Goal: Information Seeking & Learning: Find specific fact

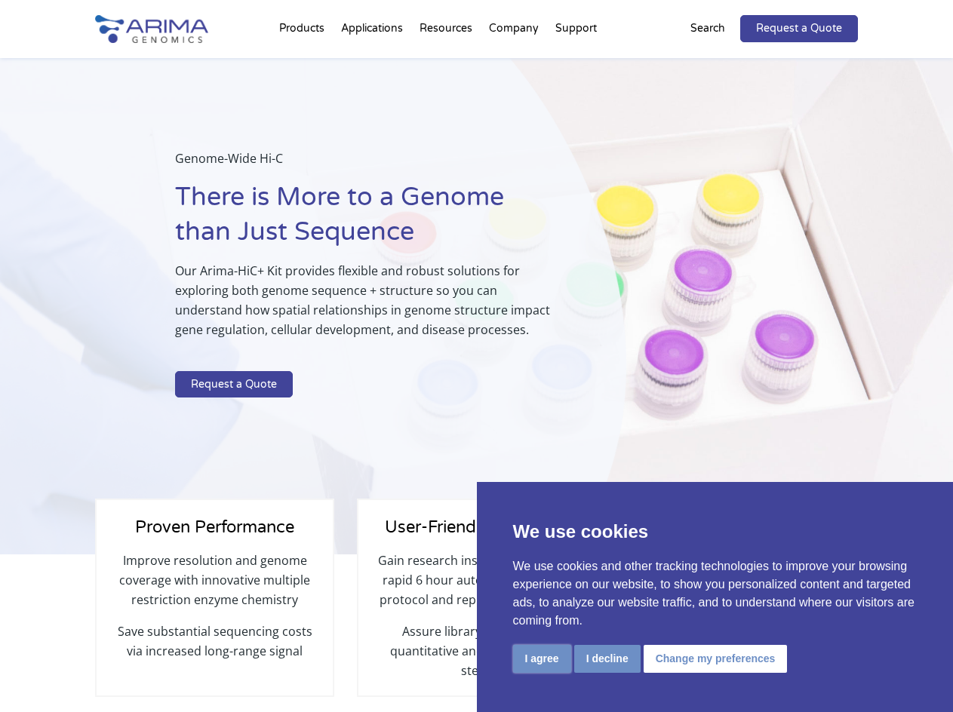
click at [539, 663] on button "I agree" at bounding box center [542, 659] width 58 height 28
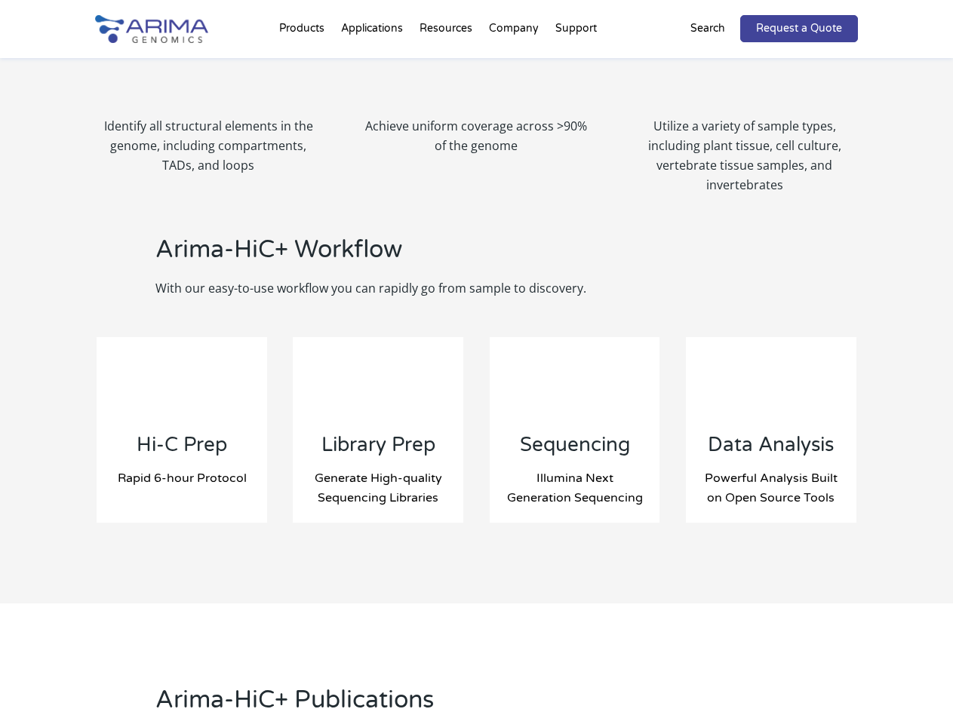
scroll to position [1449, 0]
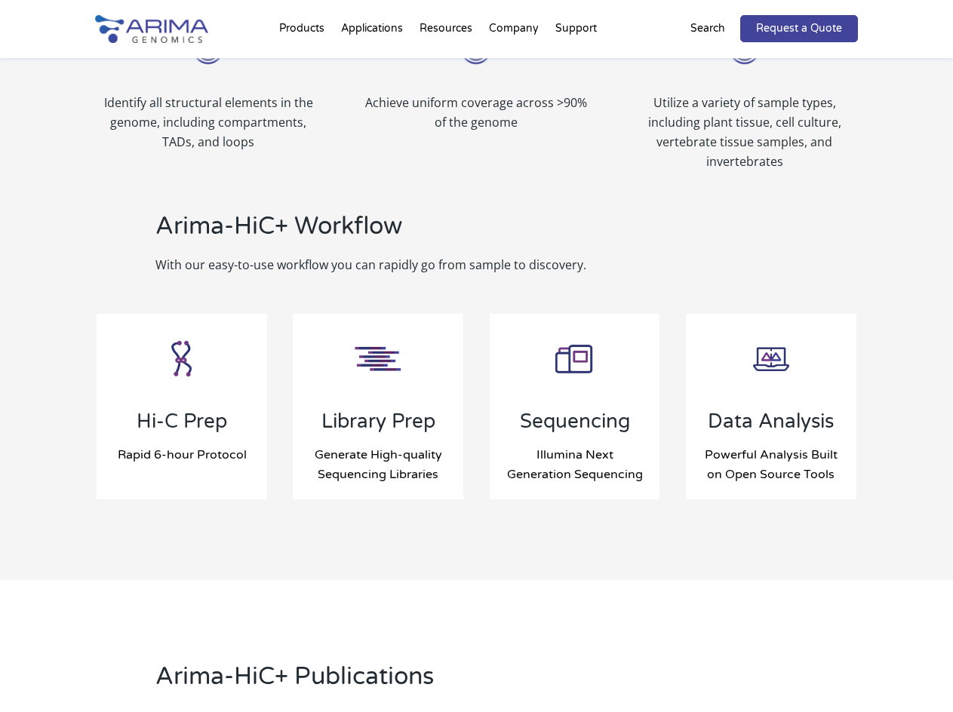
click at [395, 388] on p "Arima Library Prep Module for standard and low input" at bounding box center [378, 406] width 171 height 39
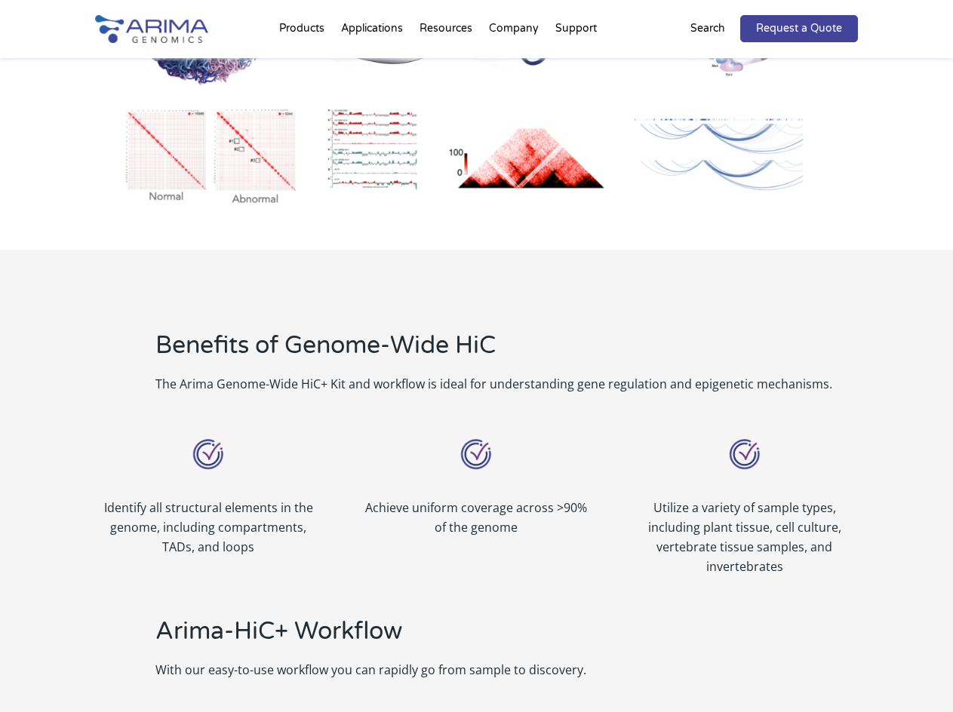
scroll to position [1026, 0]
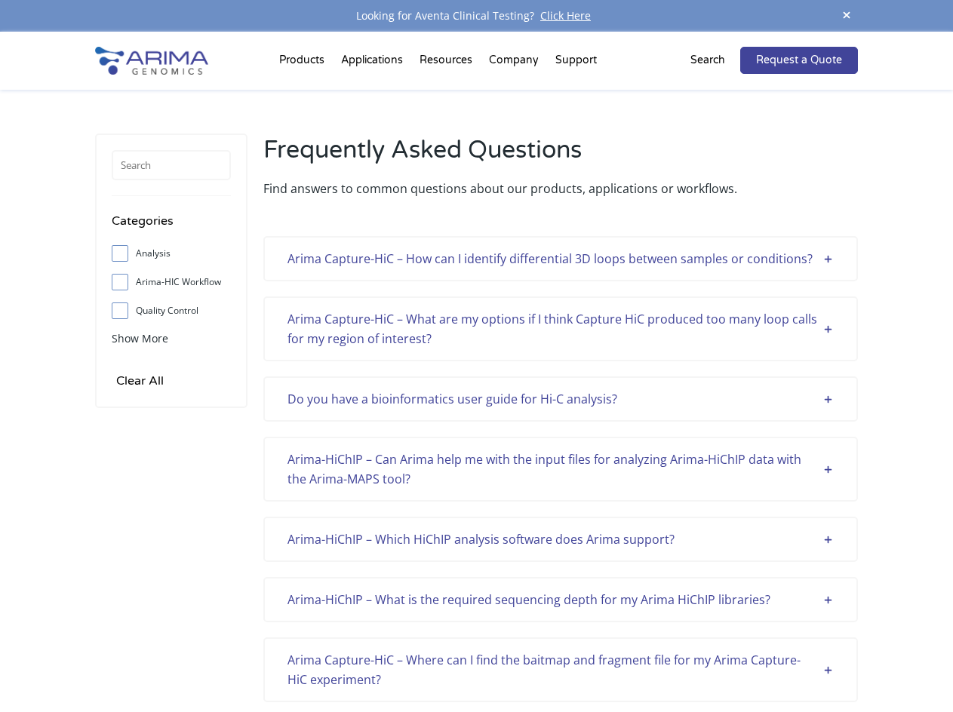
click at [831, 260] on div "Arima Capture-HiC – How can I identify differential 3D loops between samples or…" at bounding box center [560, 259] width 546 height 20
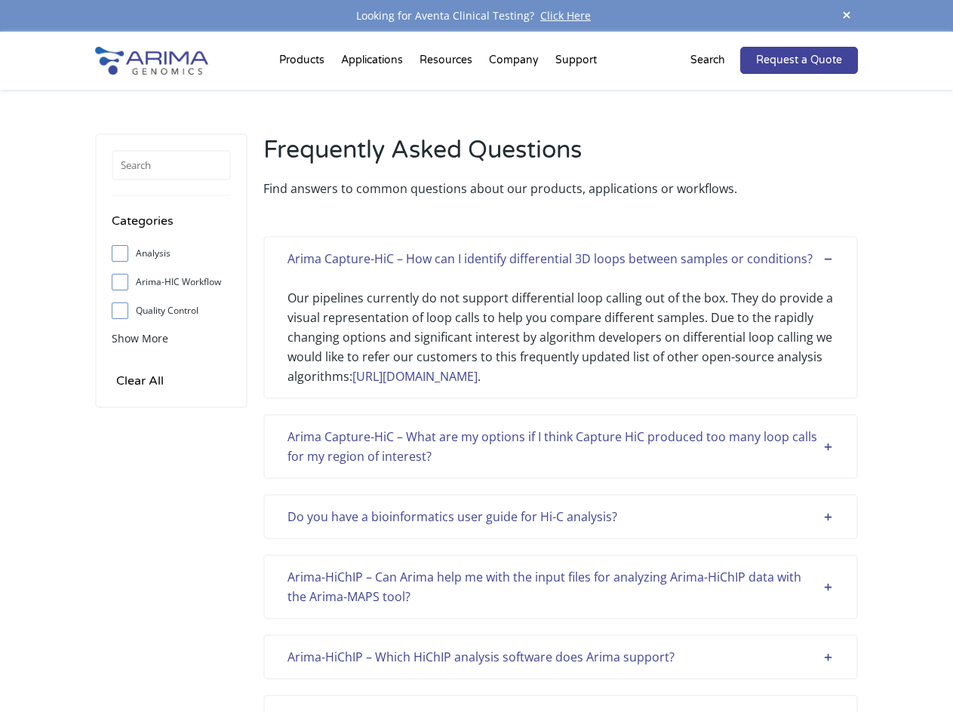
click at [828, 444] on div "Arima Capture-HiC – What are my options if I think Capture HiC produced too man…" at bounding box center [560, 446] width 546 height 39
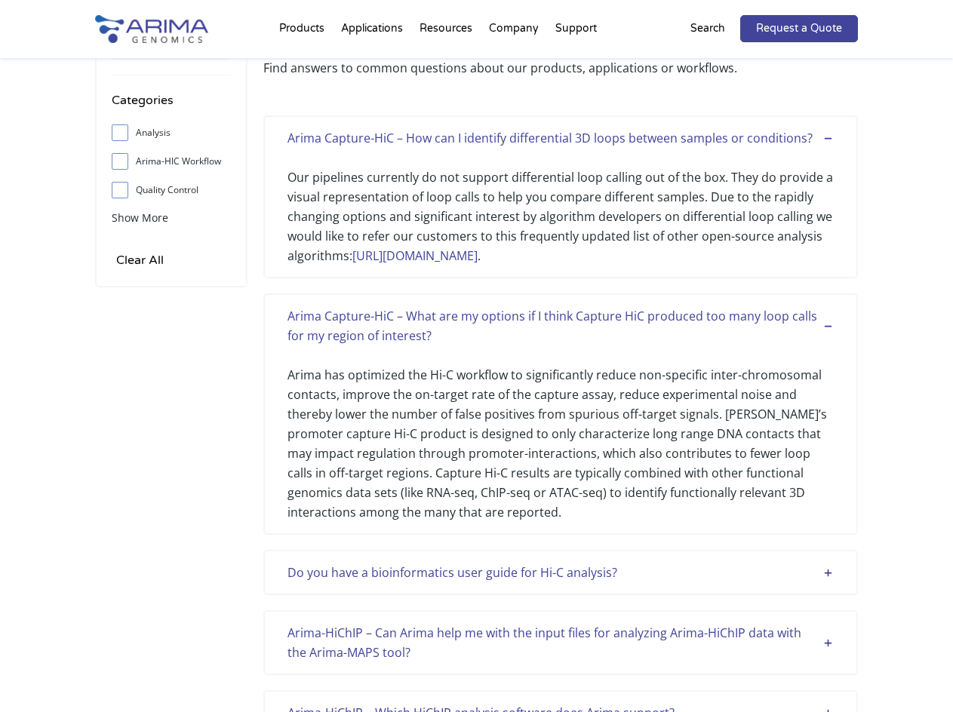
scroll to position [628, 0]
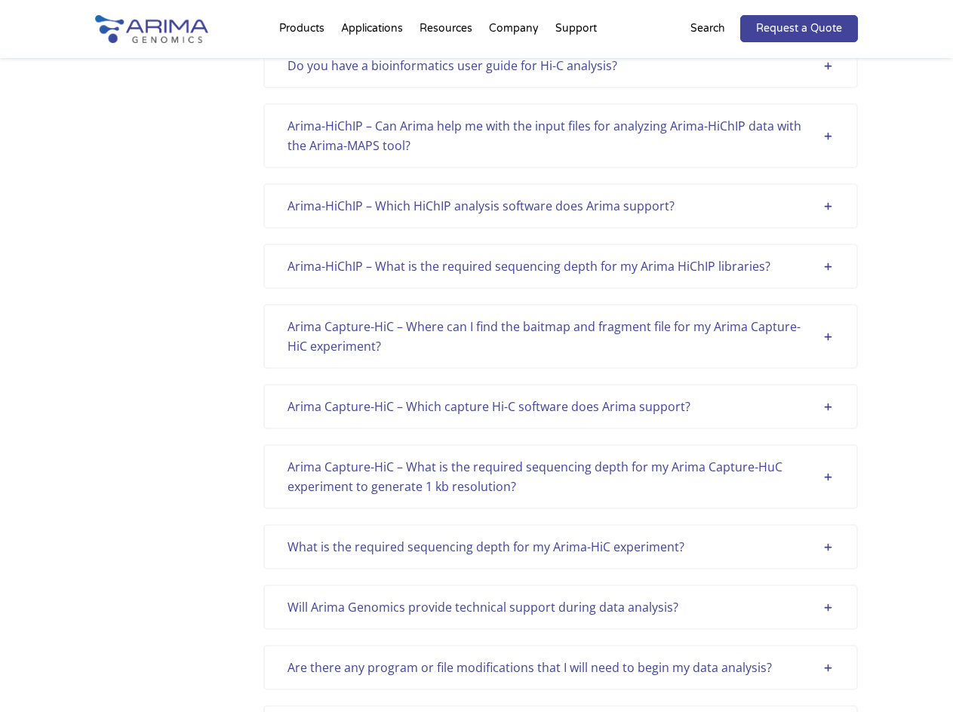
click at [824, 340] on div "Arima Capture-HiC – Where can I find the baitmap and fragment file for my Arima…" at bounding box center [560, 336] width 546 height 39
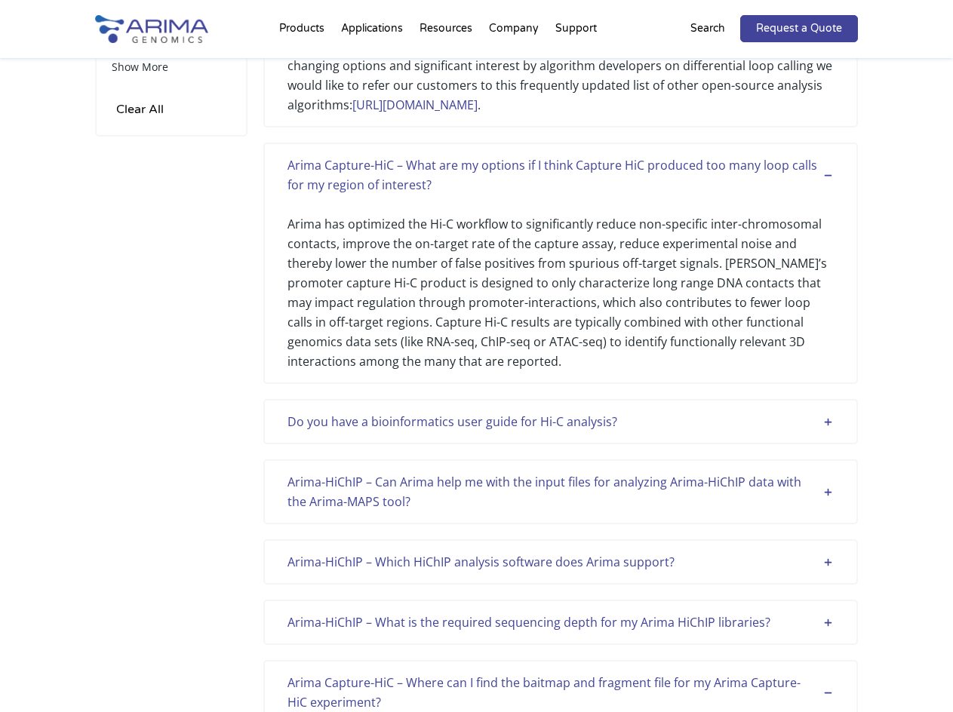
scroll to position [266, 0]
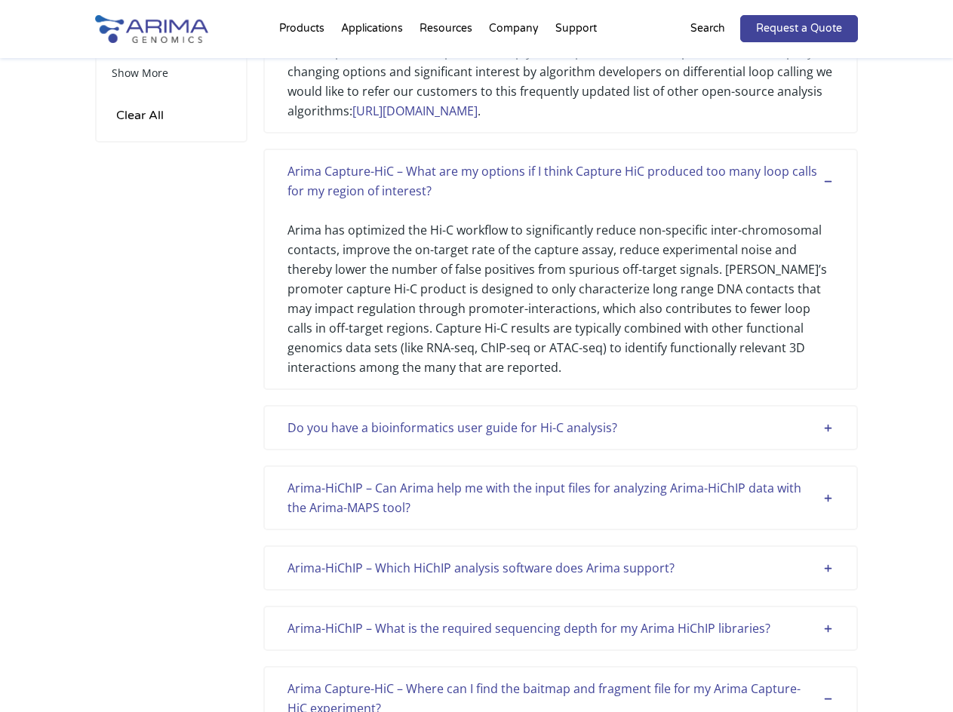
click at [828, 429] on div "Do you have a bioinformatics user guide for Hi-C analysis?" at bounding box center [560, 428] width 546 height 20
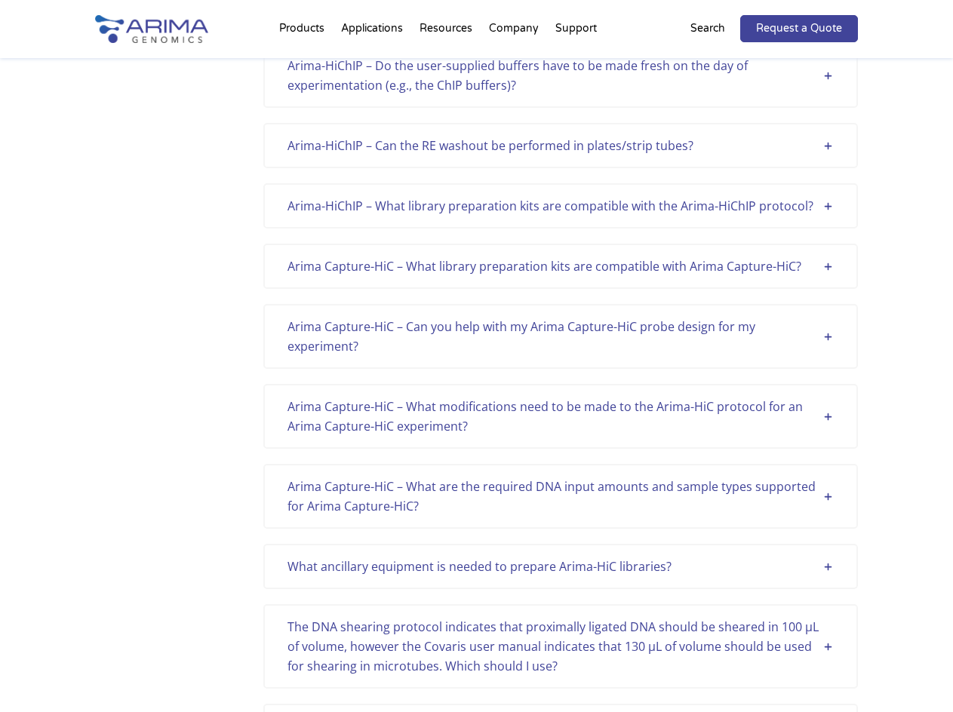
scroll to position [2549, 0]
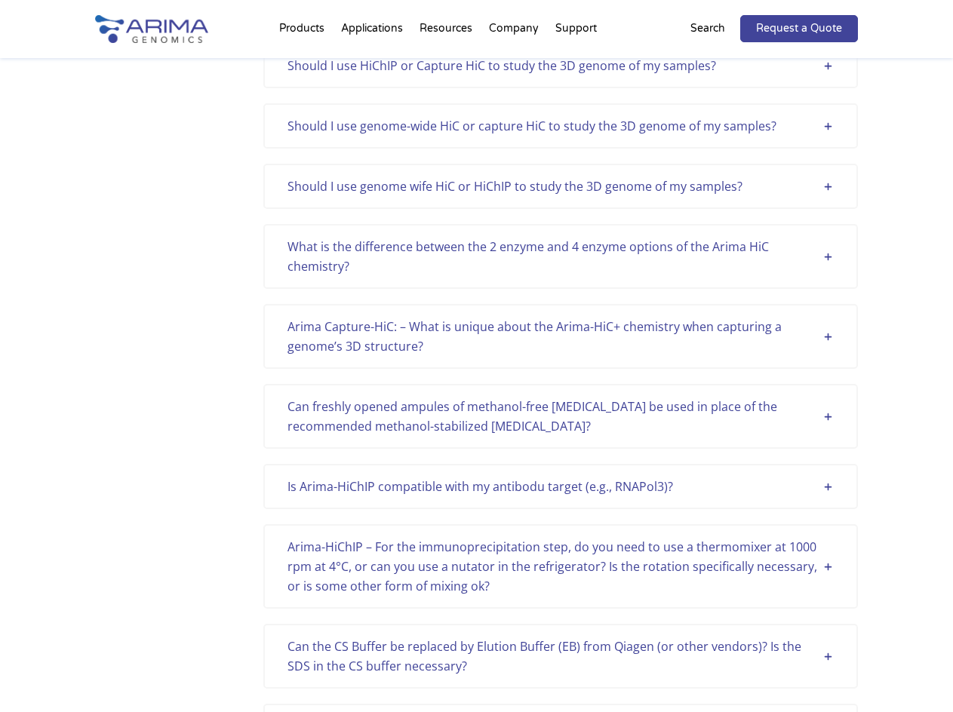
click at [825, 257] on div "What is the difference between the 2 enzyme and 4 enzyme options of the Arima H…" at bounding box center [560, 256] width 546 height 39
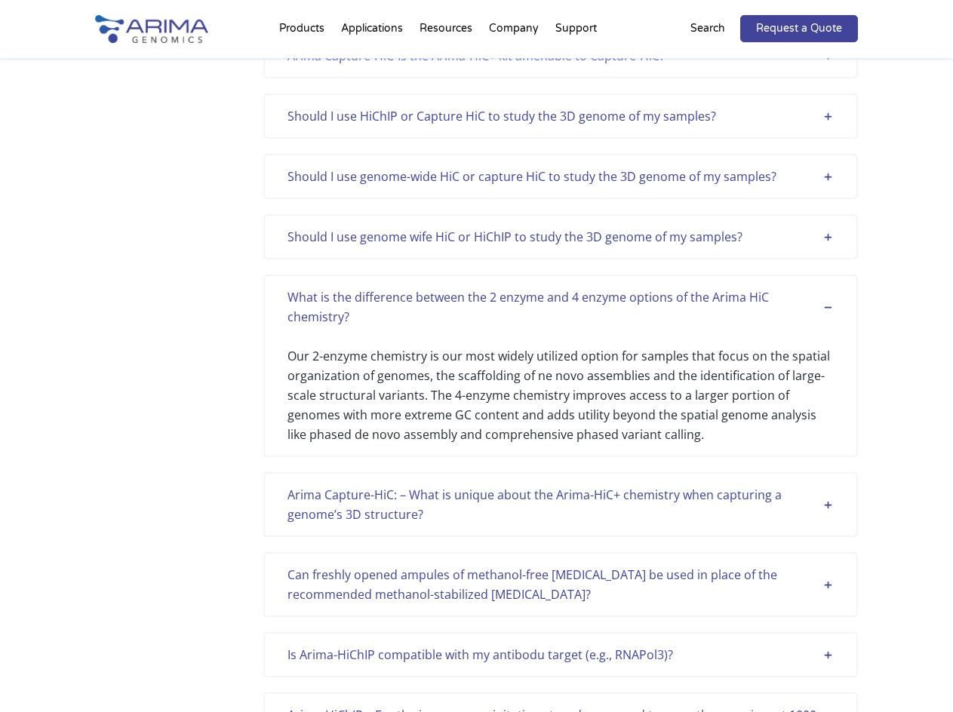
scroll to position [3407, 0]
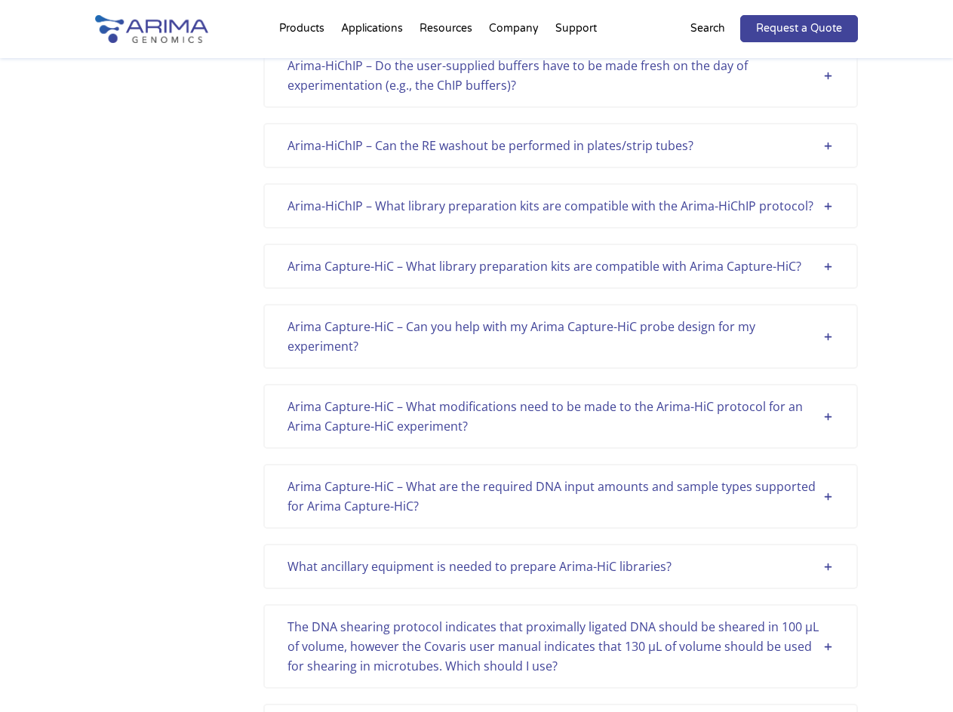
click at [825, 336] on div "Arima Capture-HiC – Can you help with my Arima Capture-HiC probe design for my …" at bounding box center [560, 336] width 546 height 39
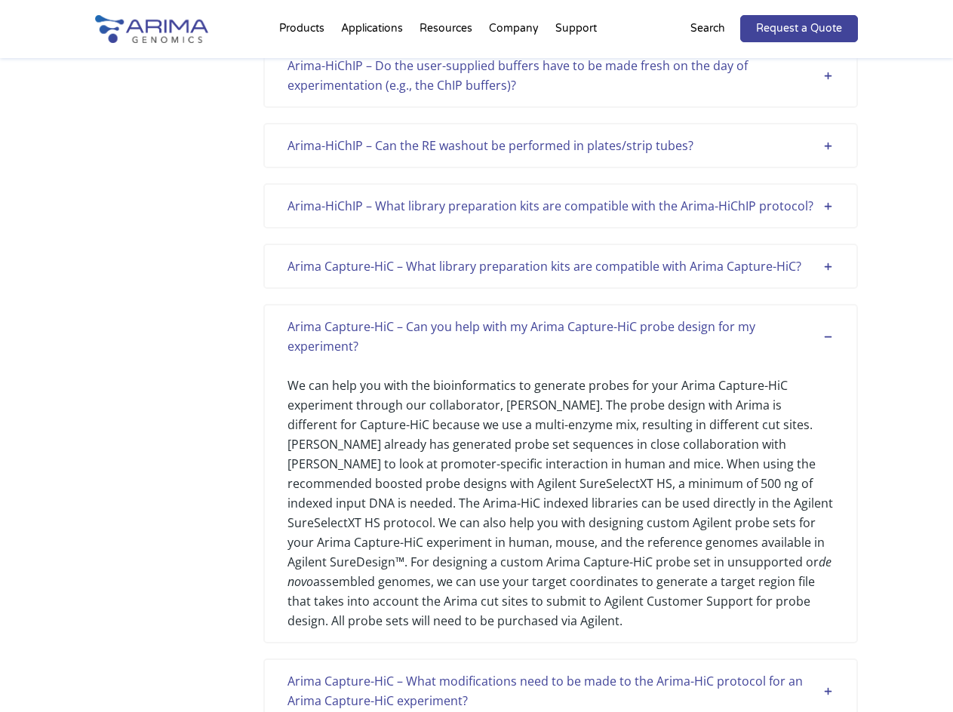
scroll to position [814, 0]
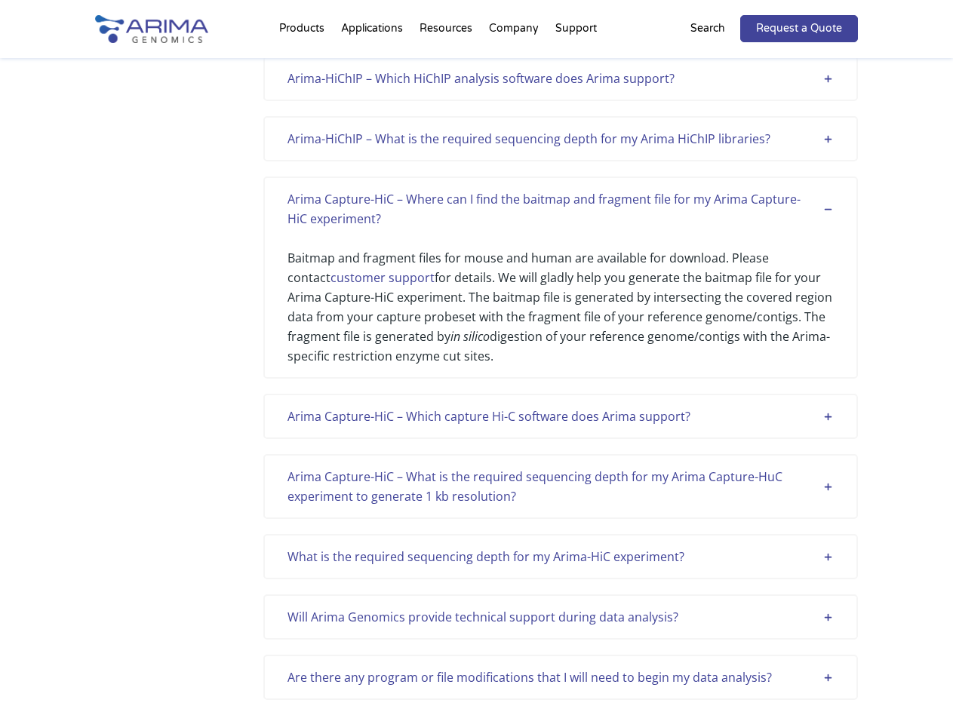
click at [829, 487] on div "Arima Capture-HiC – What is the required sequencing depth for my Arima Capture-…" at bounding box center [560, 486] width 546 height 39
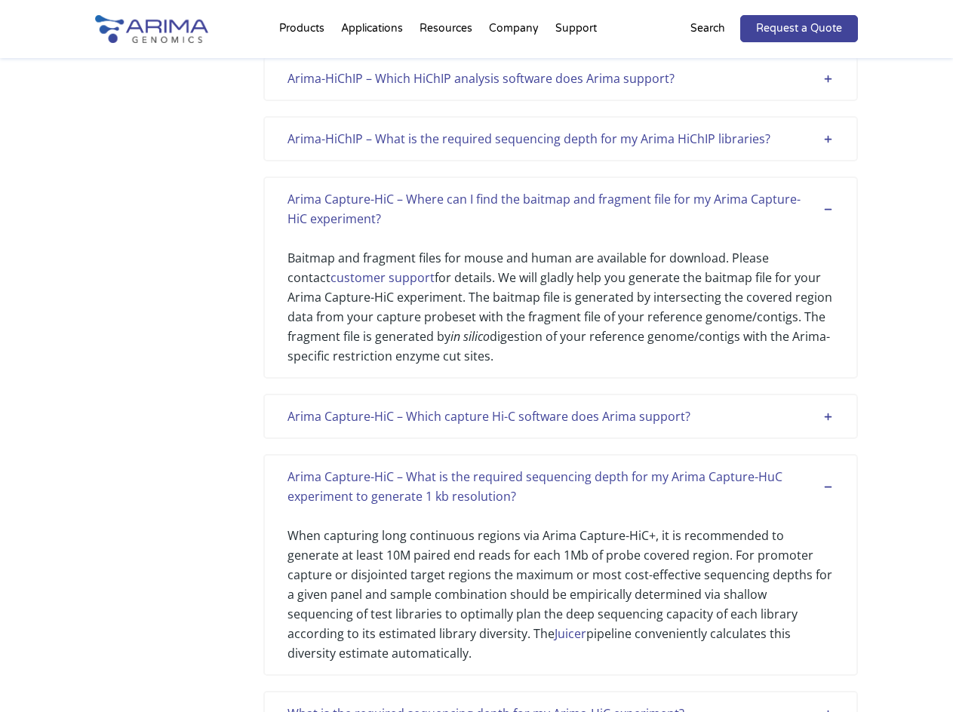
click at [831, 419] on div "Arima Capture-HiC – Which capture Hi-C software does Arima support?" at bounding box center [560, 417] width 546 height 20
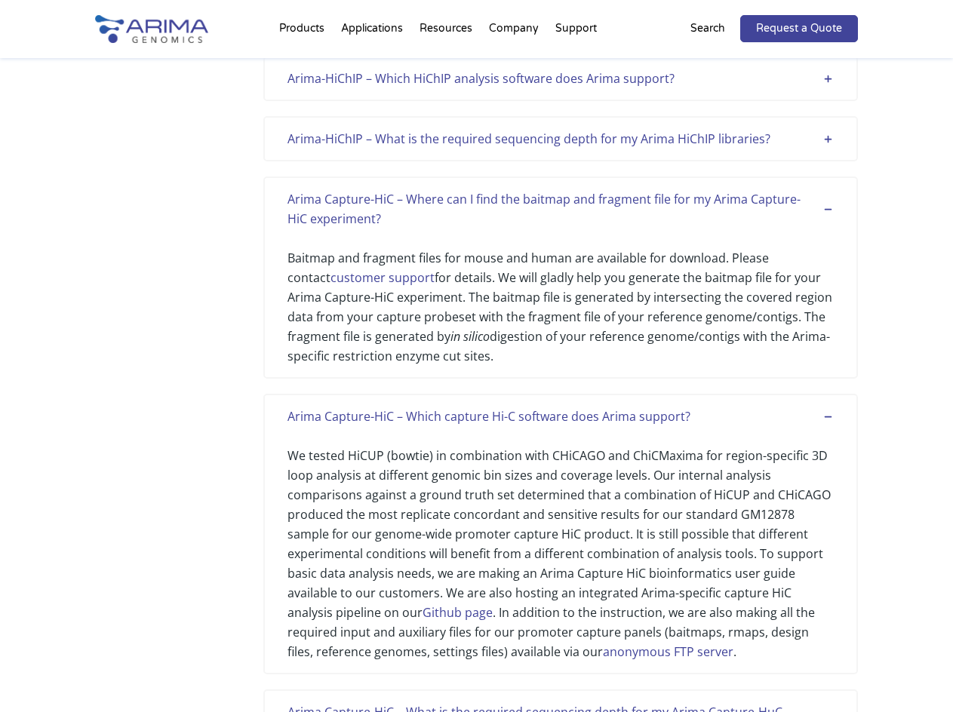
scroll to position [1518, 0]
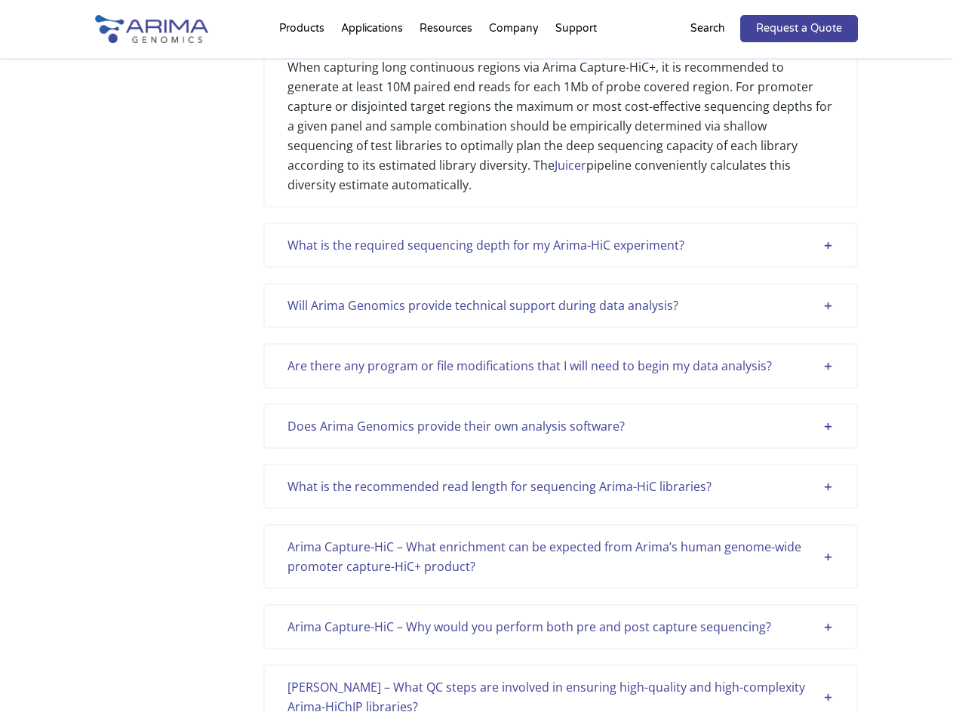
click at [824, 356] on div "Are there any program or file modifications that I will need to begin my data a…" at bounding box center [560, 366] width 546 height 20
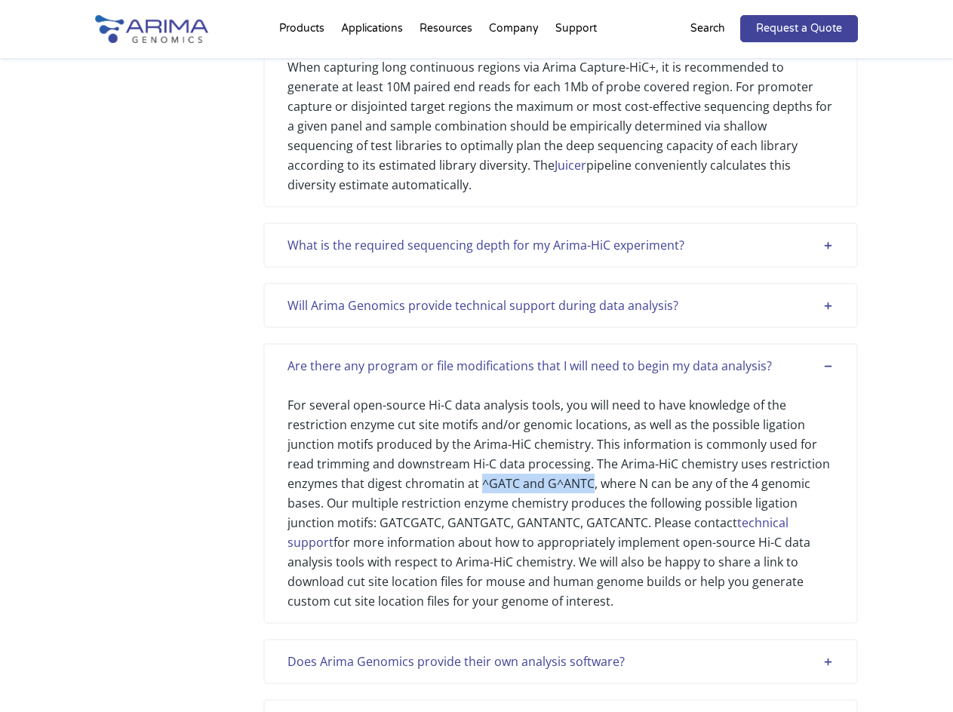
drag, startPoint x: 589, startPoint y: 465, endPoint x: 481, endPoint y: 465, distance: 107.9
click at [481, 465] on div "For several open-source Hi-C data analysis tools, you will need to have knowled…" at bounding box center [560, 493] width 546 height 235
click at [514, 465] on div "For several open-source Hi-C data analysis tools, you will need to have knowled…" at bounding box center [560, 493] width 546 height 235
drag, startPoint x: 514, startPoint y: 465, endPoint x: 478, endPoint y: 465, distance: 35.5
click at [478, 465] on div "For several open-source Hi-C data analysis tools, you will need to have knowled…" at bounding box center [560, 493] width 546 height 235
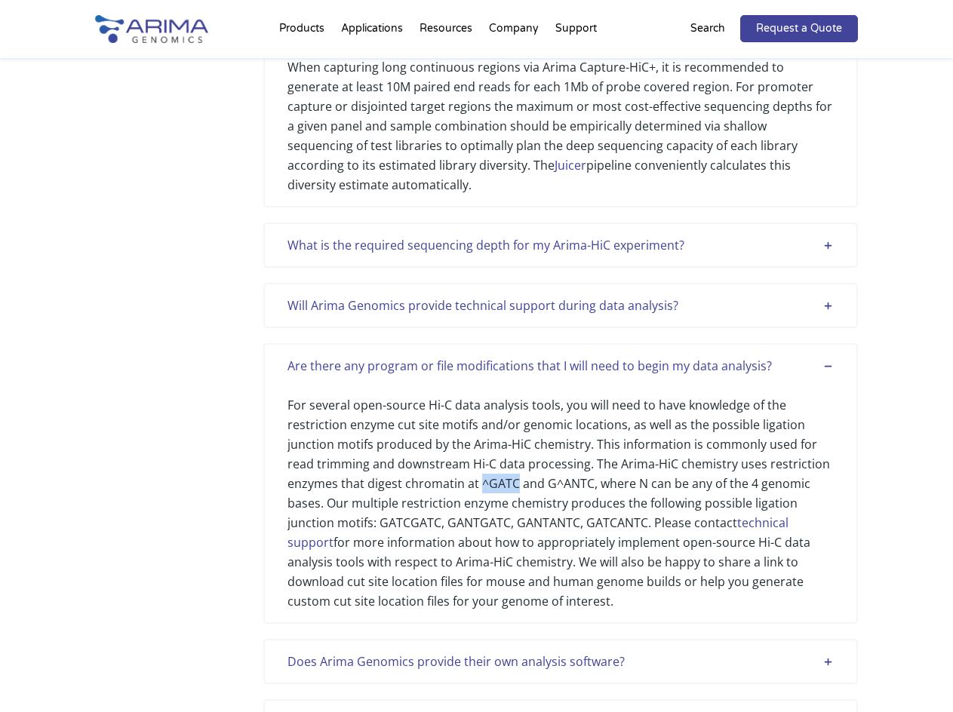
copy div "^GATC"
drag, startPoint x: 588, startPoint y: 464, endPoint x: 545, endPoint y: 463, distance: 43.0
click at [545, 463] on div "For several open-source Hi-C data analysis tools, you will need to have knowled…" at bounding box center [560, 493] width 546 height 235
copy div "G^ANTC"
